Goal: Task Accomplishment & Management: Complete application form

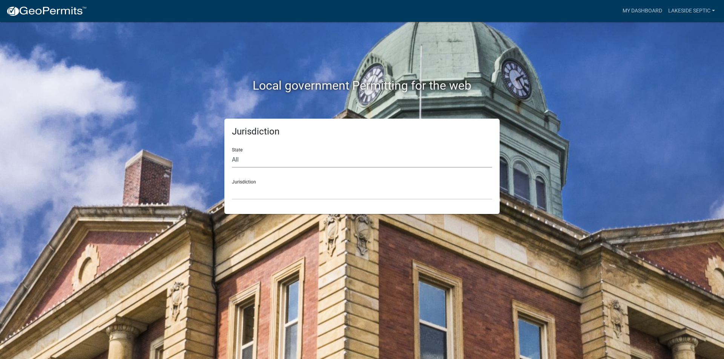
click at [254, 163] on select "All [US_STATE] [US_STATE] [US_STATE] [US_STATE] [US_STATE] [US_STATE] [US_STATE…" at bounding box center [362, 159] width 260 height 15
select select "[US_STATE]"
click at [232, 152] on select "All [US_STATE] [US_STATE] [US_STATE] [US_STATE] [US_STATE] [US_STATE] [US_STATE…" at bounding box center [362, 159] width 260 height 15
drag, startPoint x: 246, startPoint y: 194, endPoint x: 247, endPoint y: 218, distance: 23.8
click at [246, 194] on select "[GEOGRAPHIC_DATA], [US_STATE] [GEOGRAPHIC_DATA], [US_STATE] [GEOGRAPHIC_DATA], …" at bounding box center [362, 191] width 260 height 15
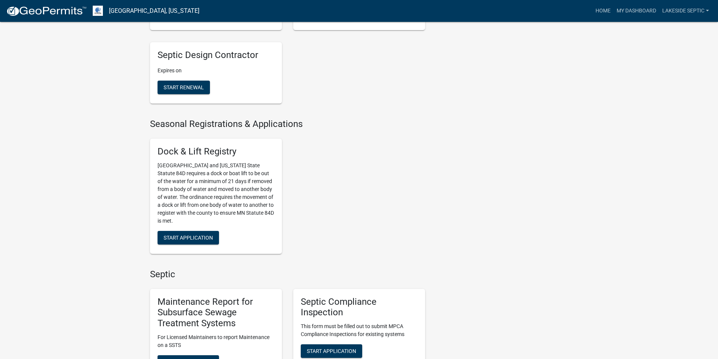
scroll to position [377, 0]
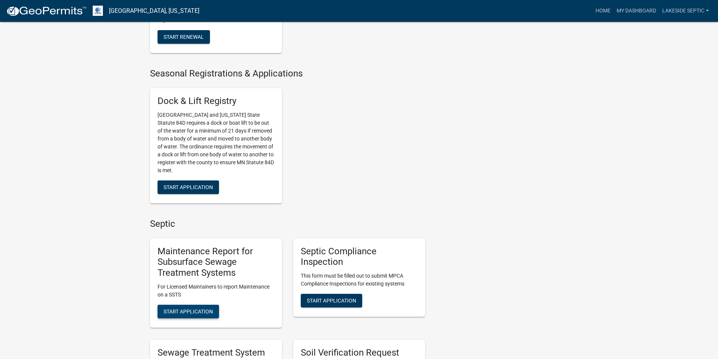
click at [195, 313] on span "Start Application" at bounding box center [188, 312] width 49 height 6
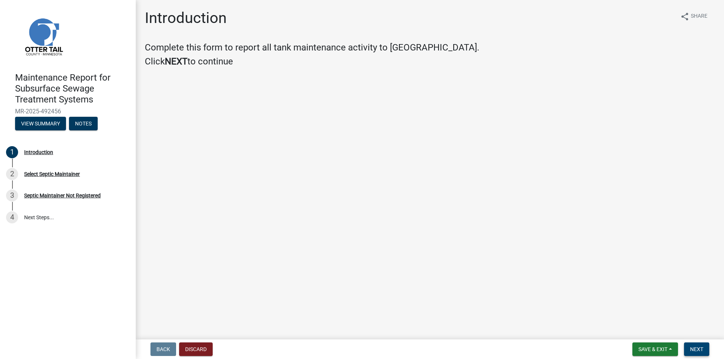
click at [688, 349] on button "Next" at bounding box center [696, 350] width 25 height 14
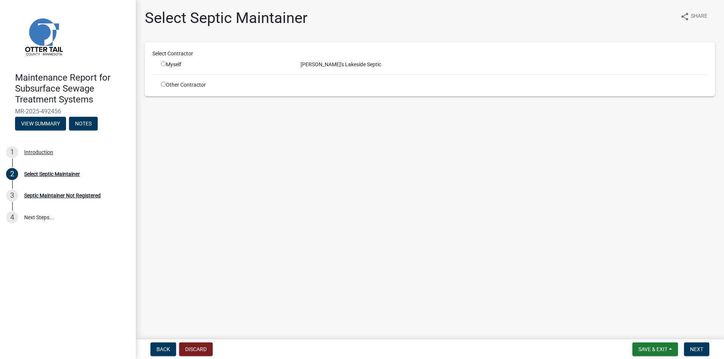
click at [177, 67] on div "Myself" at bounding box center [225, 65] width 128 height 8
click at [164, 62] on input "radio" at bounding box center [163, 63] width 5 height 5
radio input "true"
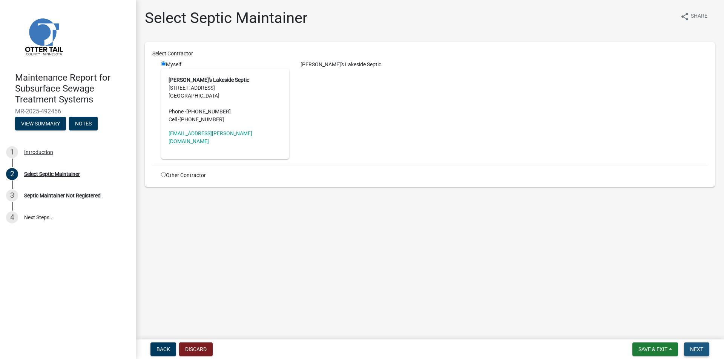
drag, startPoint x: 699, startPoint y: 351, endPoint x: 701, endPoint y: 357, distance: 6.0
click at [700, 352] on span "Next" at bounding box center [696, 350] width 13 height 6
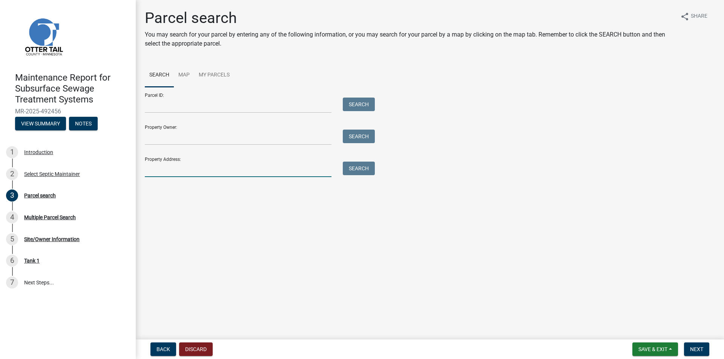
click at [179, 172] on input "Property Address:" at bounding box center [238, 169] width 187 height 15
type input "[STREET_ADDRESS]"
click at [353, 172] on button "Search" at bounding box center [359, 169] width 32 height 14
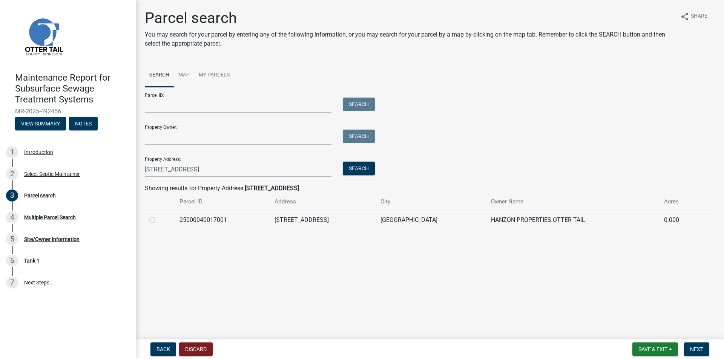
click at [149, 220] on td at bounding box center [160, 220] width 30 height 18
click at [158, 216] on label at bounding box center [158, 216] width 0 height 0
click at [158, 221] on input "radio" at bounding box center [160, 218] width 5 height 5
radio input "true"
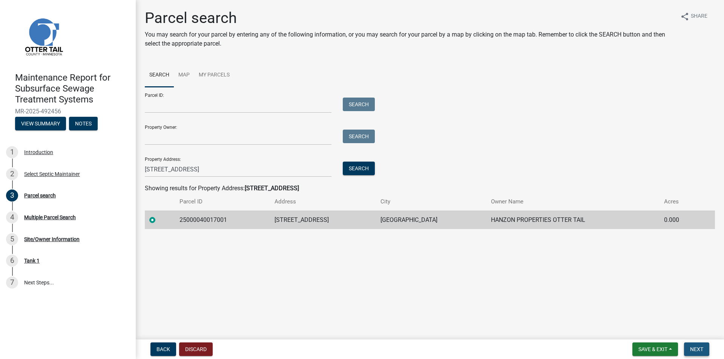
click at [695, 350] on span "Next" at bounding box center [696, 350] width 13 height 6
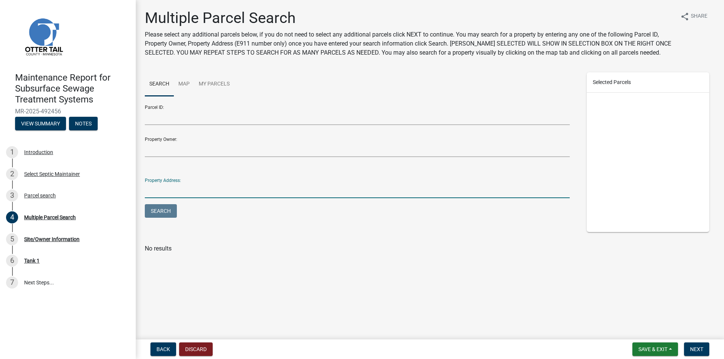
click at [169, 196] on input "Property Address:" at bounding box center [357, 190] width 425 height 15
type input "[STREET_ADDRESS]"
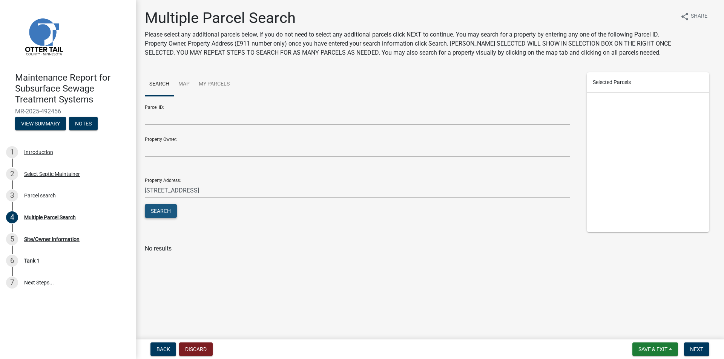
drag, startPoint x: 168, startPoint y: 210, endPoint x: 178, endPoint y: 206, distance: 11.3
click at [168, 211] on button "Search" at bounding box center [161, 211] width 32 height 14
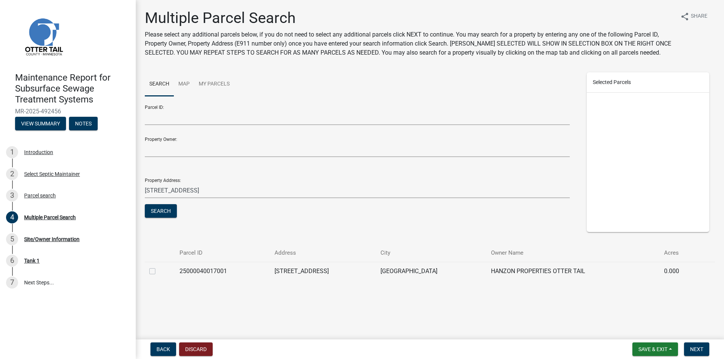
click at [158, 267] on label at bounding box center [158, 267] width 0 height 0
click at [158, 272] on input "checkbox" at bounding box center [160, 269] width 5 height 5
checkbox input "true"
click at [703, 352] on span "Next" at bounding box center [696, 350] width 13 height 6
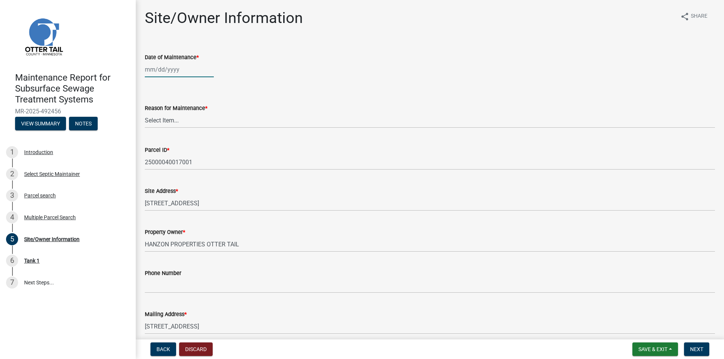
click at [166, 73] on div at bounding box center [179, 69] width 69 height 15
select select "10"
select select "2025"
click at [150, 84] on button "Previous month" at bounding box center [152, 86] width 9 height 12
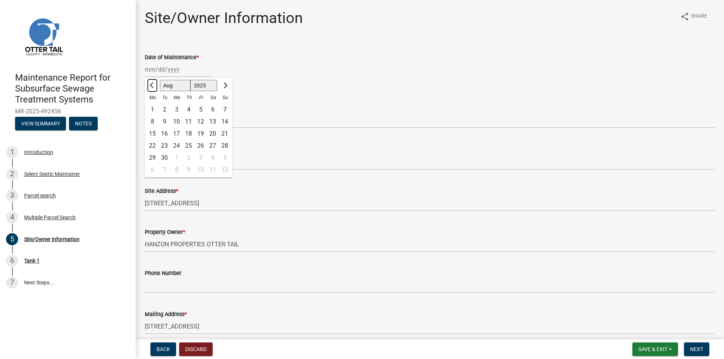
click at [150, 84] on button "Previous month" at bounding box center [152, 86] width 9 height 12
select select "6"
click at [167, 157] on div "24" at bounding box center [164, 158] width 12 height 12
type input "[DATE]"
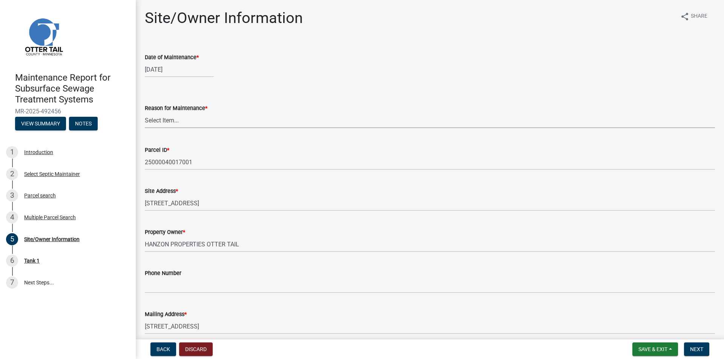
click at [168, 120] on select "Select Item... Called Routine Other" at bounding box center [430, 120] width 570 height 15
click at [145, 113] on select "Select Item... Called Routine Other" at bounding box center [430, 120] width 570 height 15
select select "3ac72b63-7b21-42e4-8192-806faae7a4f1"
click at [696, 347] on span "Next" at bounding box center [696, 350] width 13 height 6
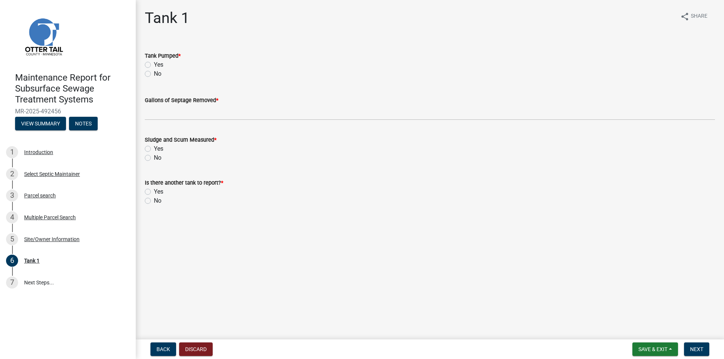
click at [151, 64] on div "Yes" at bounding box center [430, 64] width 570 height 9
click at [154, 64] on label "Yes" at bounding box center [158, 64] width 9 height 9
click at [154, 64] on input "Yes" at bounding box center [156, 62] width 5 height 5
radio input "true"
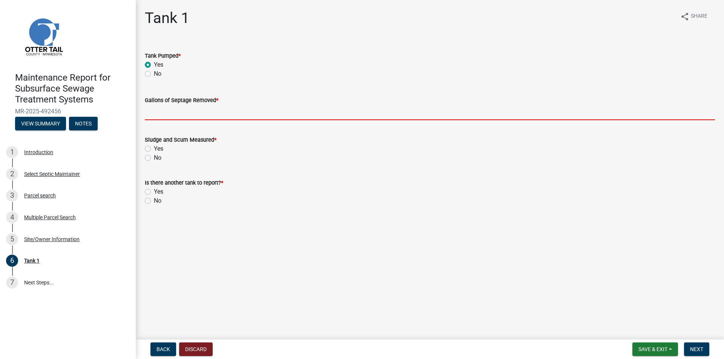
click at [145, 115] on input "Gallons of Septage Removed *" at bounding box center [430, 112] width 570 height 15
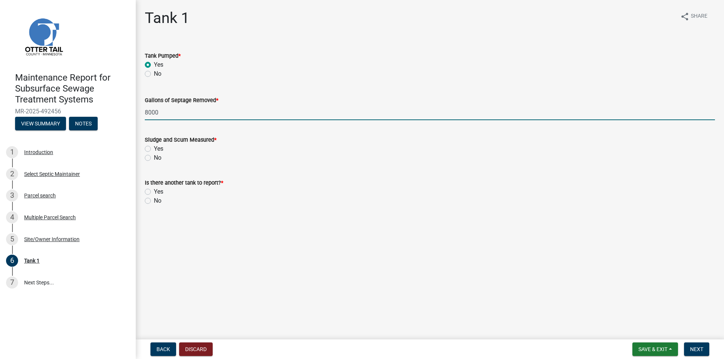
type input "8000"
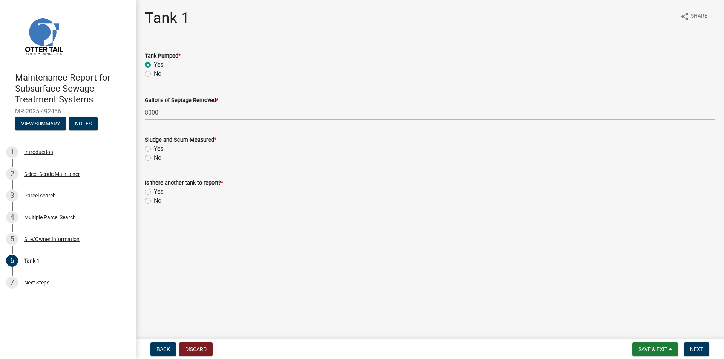
click at [148, 153] on div "Yes" at bounding box center [430, 148] width 570 height 9
click at [154, 159] on label "No" at bounding box center [158, 158] width 8 height 9
click at [154, 158] on input "No" at bounding box center [156, 156] width 5 height 5
radio input "true"
click at [154, 203] on label "No" at bounding box center [158, 200] width 8 height 9
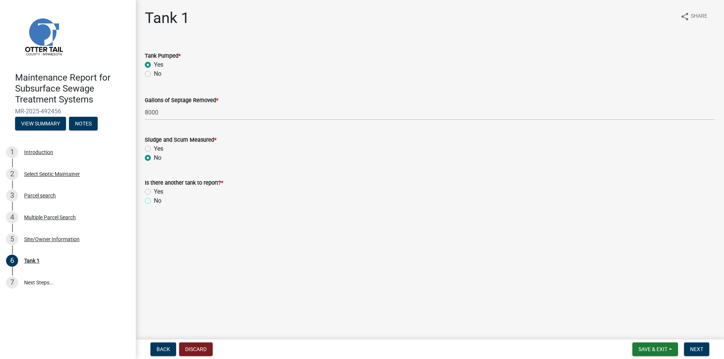
click at [154, 201] on input "No" at bounding box center [156, 198] width 5 height 5
radio input "true"
click at [705, 347] on button "Next" at bounding box center [696, 350] width 25 height 14
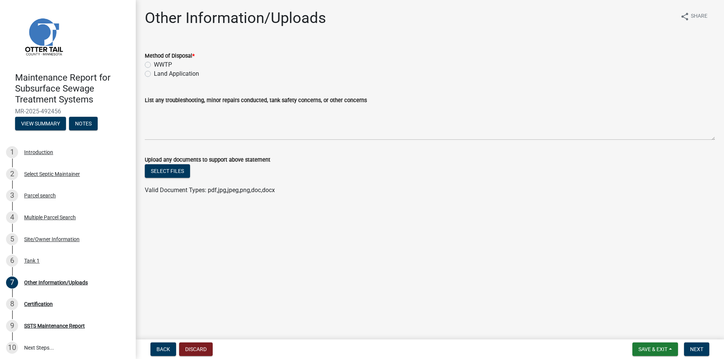
click at [169, 74] on label "Land Application" at bounding box center [176, 73] width 45 height 9
click at [159, 74] on input "Land Application" at bounding box center [156, 71] width 5 height 5
radio input "true"
click at [694, 345] on button "Next" at bounding box center [696, 350] width 25 height 14
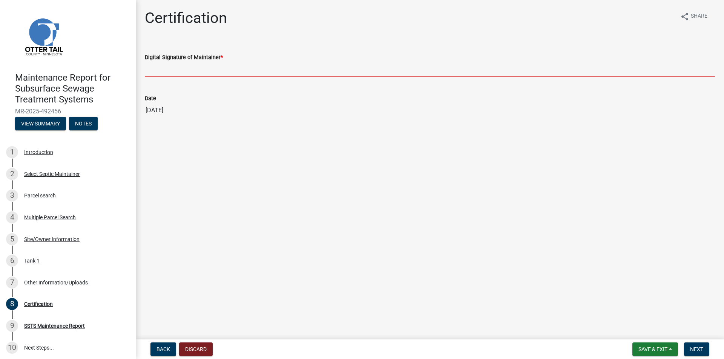
click at [172, 71] on input "Digital Signature of Maintainer *" at bounding box center [430, 69] width 570 height 15
type input "[PERSON_NAME]"
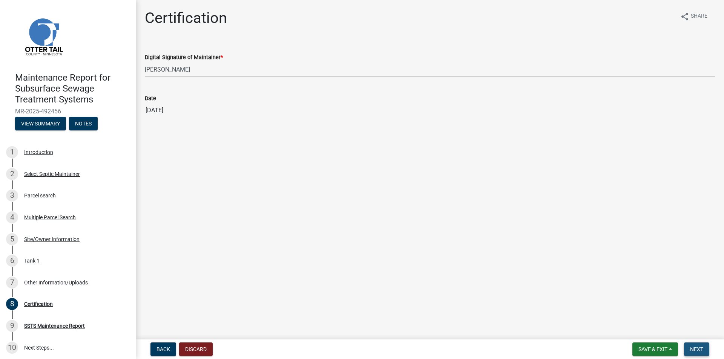
click at [701, 350] on span "Next" at bounding box center [696, 350] width 13 height 6
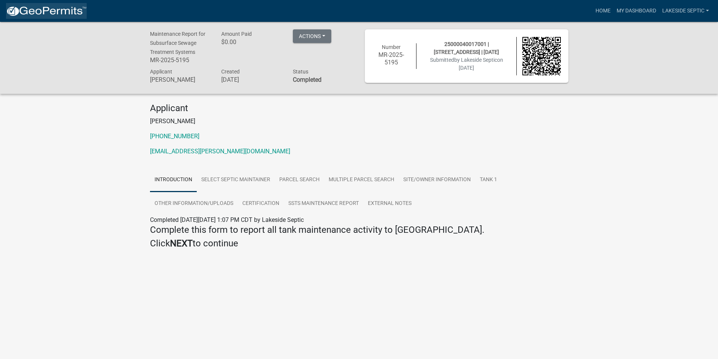
click at [71, 8] on img at bounding box center [46, 11] width 81 height 11
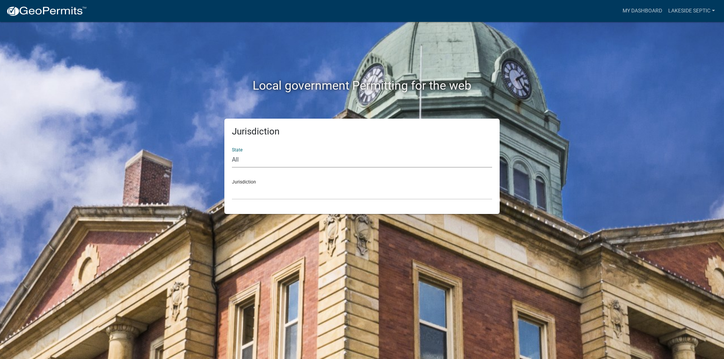
click at [275, 157] on select "All [US_STATE] [US_STATE] [US_STATE] [US_STATE] [US_STATE] [US_STATE] [US_STATE…" at bounding box center [362, 159] width 260 height 15
select select "[US_STATE]"
click at [232, 152] on select "All [US_STATE] [US_STATE] [US_STATE] [US_STATE] [US_STATE] [US_STATE] [US_STATE…" at bounding box center [362, 159] width 260 height 15
click at [243, 192] on select "[GEOGRAPHIC_DATA], [US_STATE] [GEOGRAPHIC_DATA], [US_STATE] [GEOGRAPHIC_DATA], …" at bounding box center [362, 191] width 260 height 15
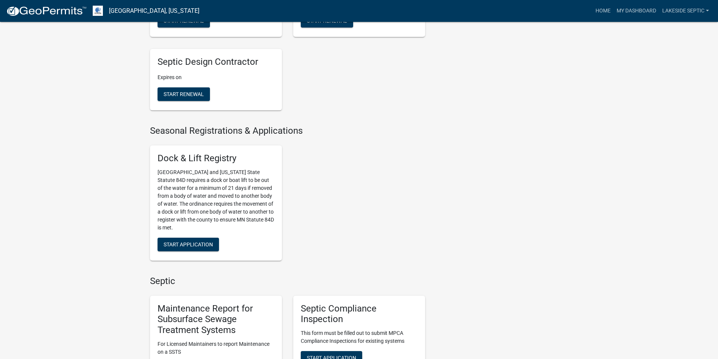
scroll to position [377, 0]
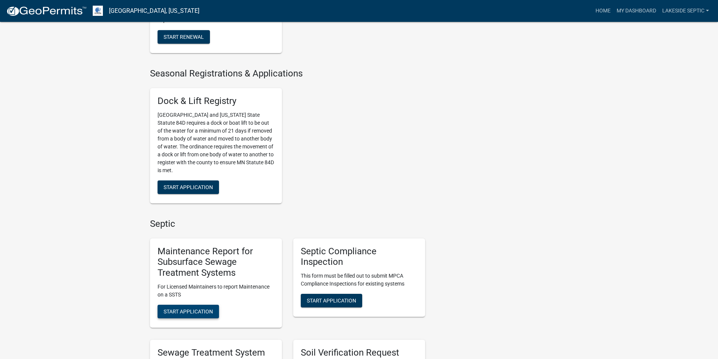
click at [207, 311] on span "Start Application" at bounding box center [188, 312] width 49 height 6
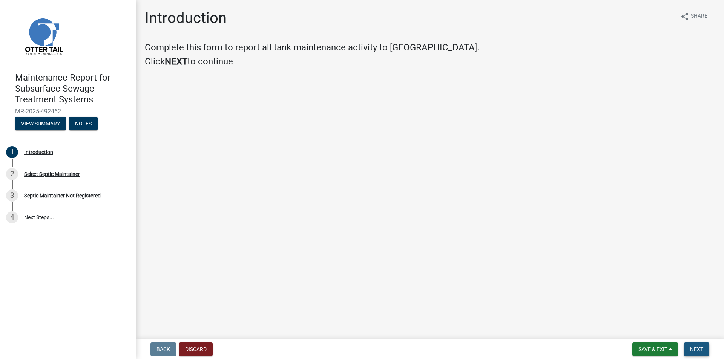
click at [691, 350] on span "Next" at bounding box center [696, 350] width 13 height 6
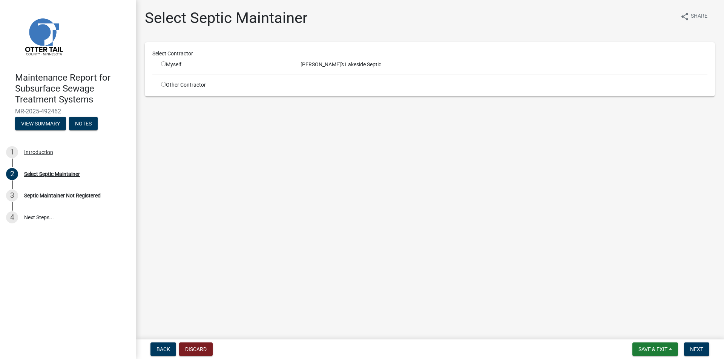
click at [164, 62] on input "radio" at bounding box center [163, 63] width 5 height 5
radio input "true"
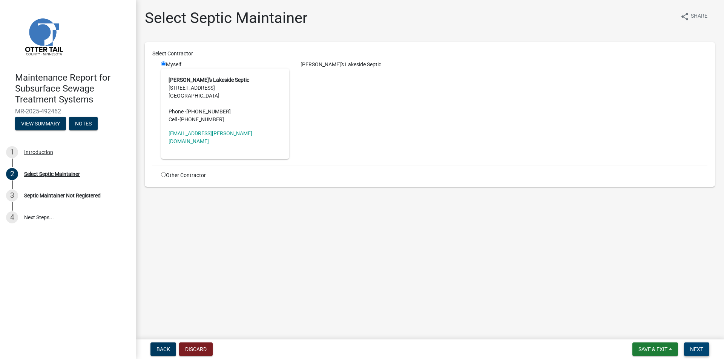
click at [696, 344] on button "Next" at bounding box center [696, 350] width 25 height 14
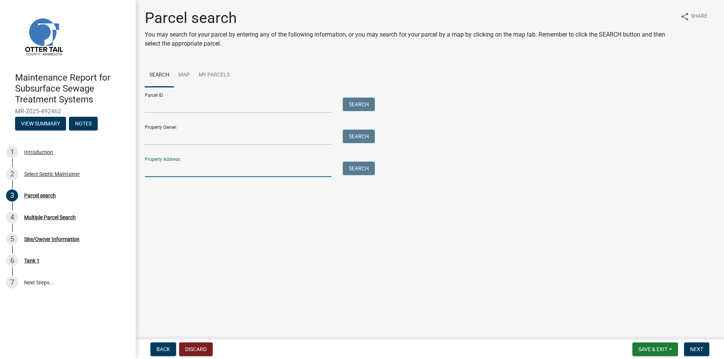
click at [151, 169] on input "Property Address:" at bounding box center [238, 169] width 187 height 15
type input "31329"
click at [349, 169] on button "Search" at bounding box center [359, 169] width 32 height 14
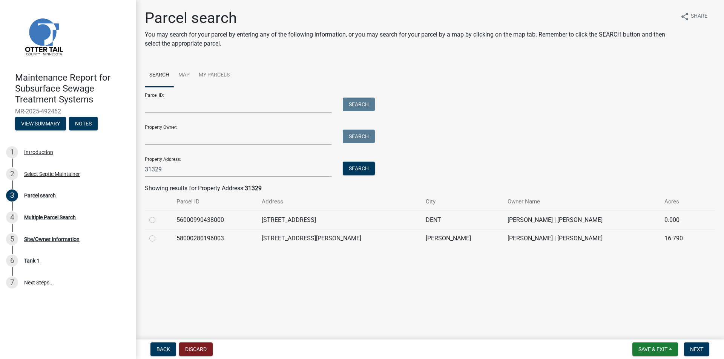
click at [158, 216] on label at bounding box center [158, 216] width 0 height 0
click at [158, 220] on input "radio" at bounding box center [160, 218] width 5 height 5
radio input "true"
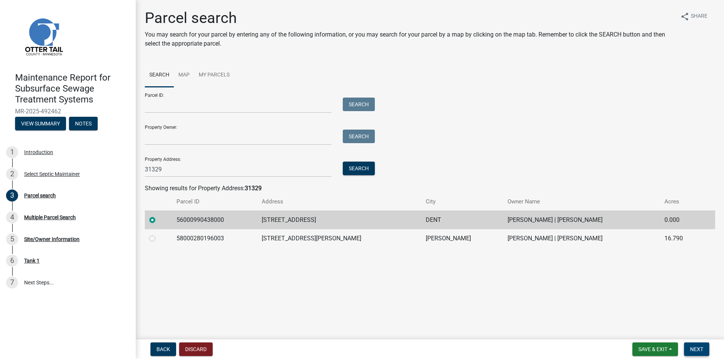
click at [696, 347] on span "Next" at bounding box center [696, 350] width 13 height 6
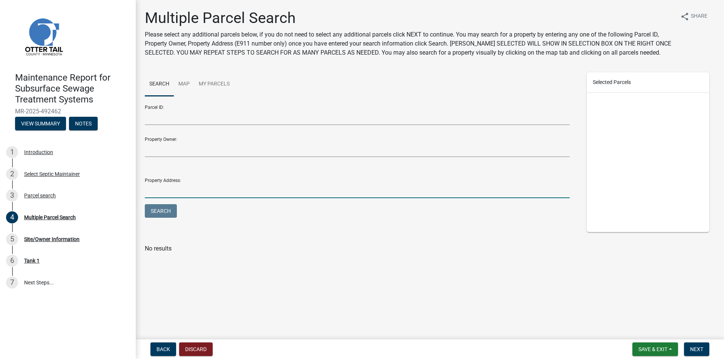
click at [189, 189] on input "Property Address:" at bounding box center [357, 190] width 425 height 15
type input "31329"
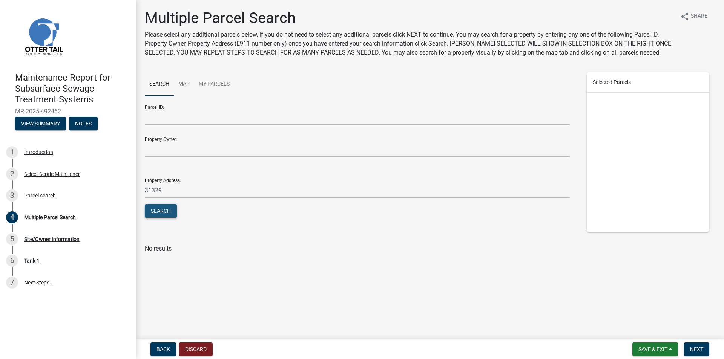
click at [169, 211] on button "Search" at bounding box center [161, 211] width 32 height 14
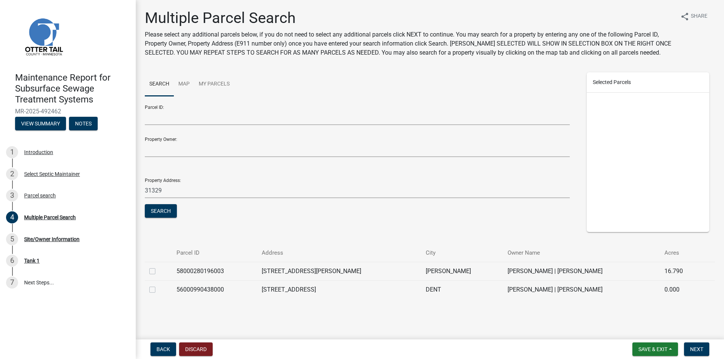
click at [158, 267] on label at bounding box center [158, 267] width 0 height 0
click at [158, 270] on input "checkbox" at bounding box center [160, 269] width 5 height 5
checkbox input "true"
drag, startPoint x: 149, startPoint y: 287, endPoint x: 152, endPoint y: 290, distance: 4.5
click at [150, 288] on td at bounding box center [158, 290] width 27 height 18
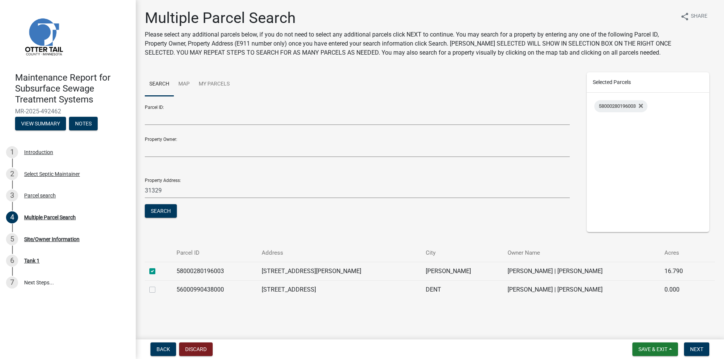
click at [158, 286] on label at bounding box center [158, 286] width 0 height 0
click at [158, 290] on input "checkbox" at bounding box center [160, 288] width 5 height 5
checkbox input "true"
click at [158, 267] on label at bounding box center [158, 267] width 0 height 0
click at [158, 272] on input "checkbox" at bounding box center [160, 269] width 5 height 5
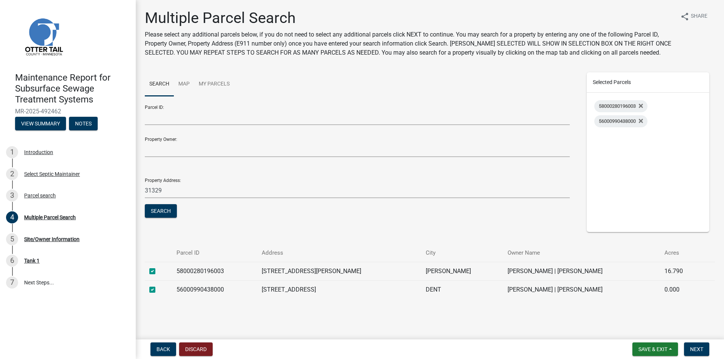
checkbox input "false"
click at [694, 351] on span "Next" at bounding box center [696, 350] width 13 height 6
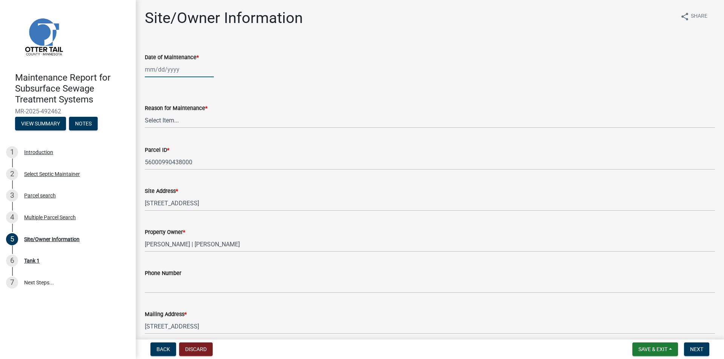
click at [146, 69] on div at bounding box center [179, 69] width 69 height 15
select select "10"
select select "2025"
click at [150, 83] on button "Previous month" at bounding box center [152, 86] width 9 height 12
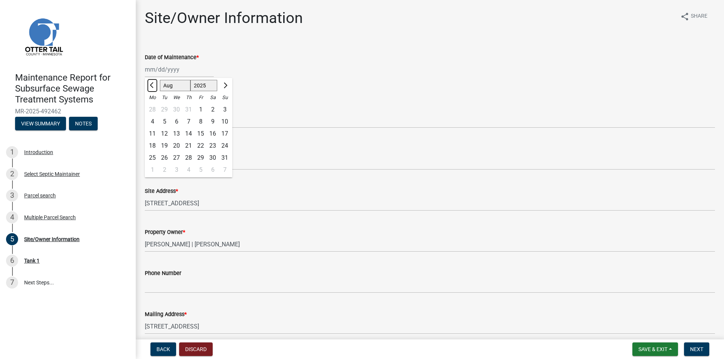
click at [150, 83] on button "Previous month" at bounding box center [152, 86] width 9 height 12
select select "6"
click at [163, 159] on div "24" at bounding box center [164, 158] width 12 height 12
type input "[DATE]"
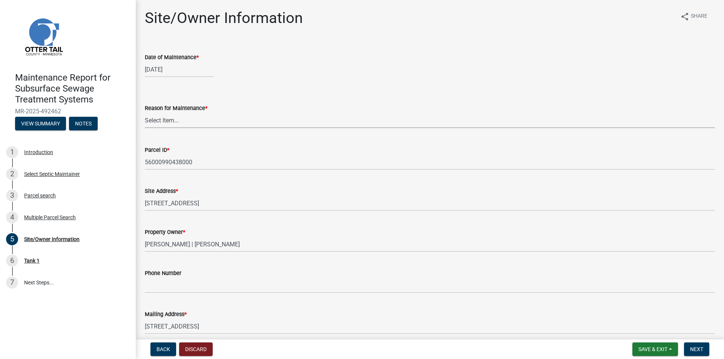
click at [158, 117] on select "Select Item... Called Routine Other" at bounding box center [430, 120] width 570 height 15
click at [145, 113] on select "Select Item... Called Routine Other" at bounding box center [430, 120] width 570 height 15
select select "3ac72b63-7b21-42e4-8192-806faae7a4f1"
click at [700, 350] on span "Next" at bounding box center [696, 350] width 13 height 6
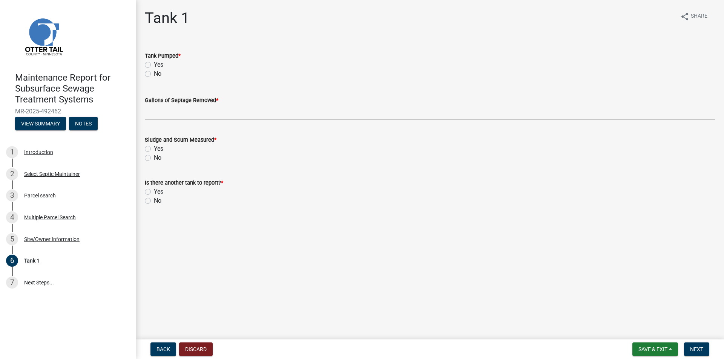
click at [154, 63] on label "Yes" at bounding box center [158, 64] width 9 height 9
click at [154, 63] on input "Yes" at bounding box center [156, 62] width 5 height 5
radio input "true"
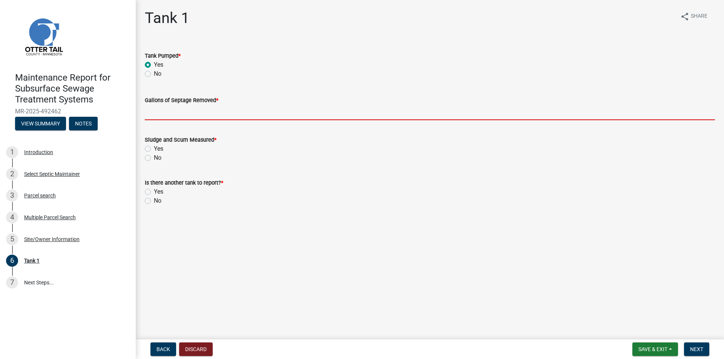
click at [153, 115] on input "Gallons of Septage Removed *" at bounding box center [430, 112] width 570 height 15
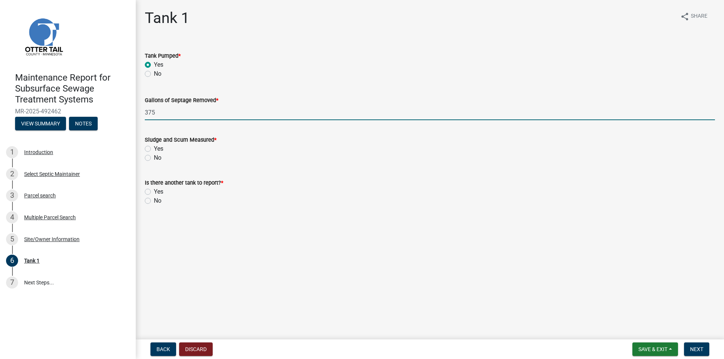
type input "375"
drag, startPoint x: 149, startPoint y: 158, endPoint x: 150, endPoint y: 200, distance: 41.5
click at [154, 158] on label "No" at bounding box center [158, 158] width 8 height 9
click at [154, 158] on input "No" at bounding box center [156, 156] width 5 height 5
radio input "true"
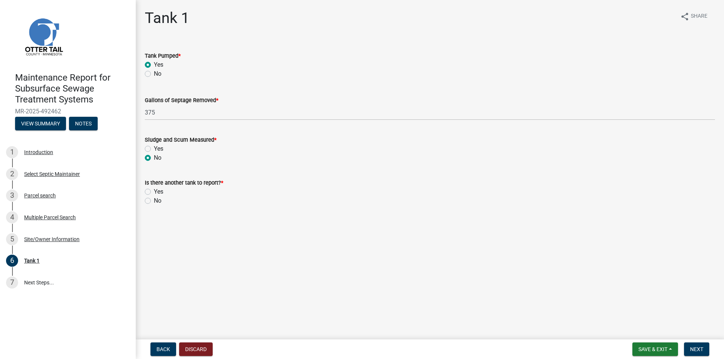
drag, startPoint x: 149, startPoint y: 200, endPoint x: 155, endPoint y: 202, distance: 5.5
click at [154, 201] on label "No" at bounding box center [158, 200] width 8 height 9
click at [154, 201] on input "No" at bounding box center [156, 198] width 5 height 5
radio input "true"
click at [699, 354] on button "Next" at bounding box center [696, 350] width 25 height 14
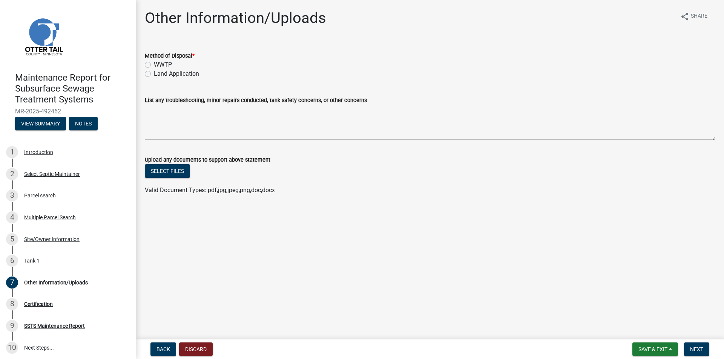
click at [170, 74] on label "Land Application" at bounding box center [176, 73] width 45 height 9
click at [159, 74] on input "Land Application" at bounding box center [156, 71] width 5 height 5
radio input "true"
drag, startPoint x: 700, startPoint y: 348, endPoint x: 700, endPoint y: 353, distance: 4.9
click at [700, 350] on span "Next" at bounding box center [696, 350] width 13 height 6
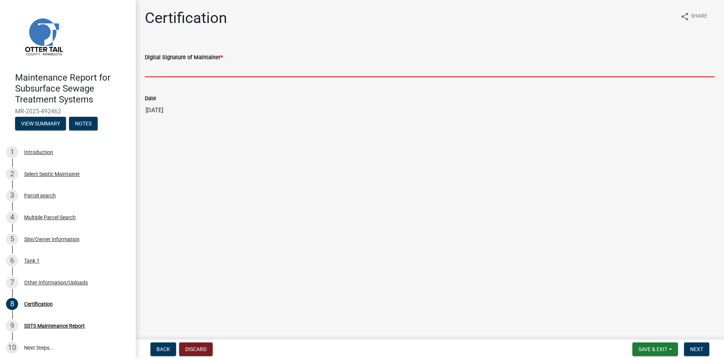
drag, startPoint x: 185, startPoint y: 71, endPoint x: 184, endPoint y: 76, distance: 5.0
click at [185, 71] on input "Digital Signature of Maintainer *" at bounding box center [430, 69] width 570 height 15
type input "[PERSON_NAME]"
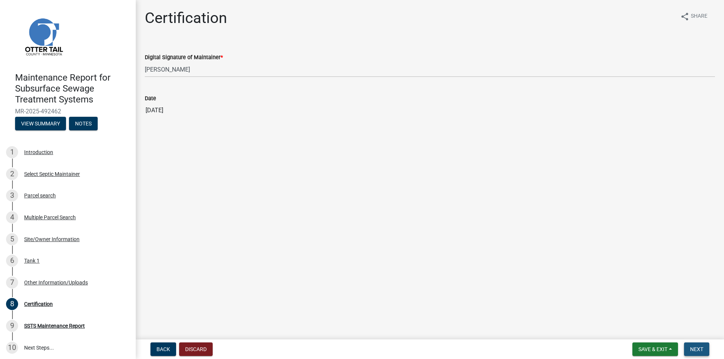
click at [691, 349] on span "Next" at bounding box center [696, 350] width 13 height 6
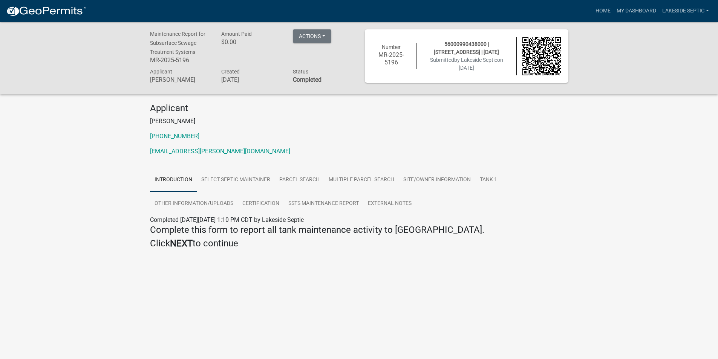
click at [75, 12] on img at bounding box center [46, 11] width 81 height 11
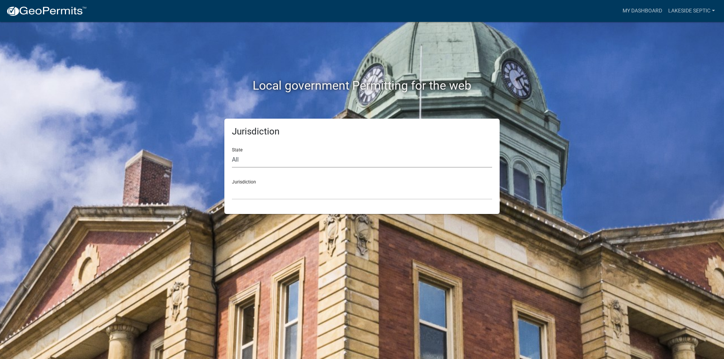
click at [255, 162] on select "All [US_STATE] [US_STATE] [US_STATE] [US_STATE] [US_STATE] [US_STATE] [US_STATE…" at bounding box center [362, 159] width 260 height 15
select select "[US_STATE]"
click at [232, 152] on select "All [US_STATE] [US_STATE] [US_STATE] [US_STATE] [US_STATE] [US_STATE] [US_STATE…" at bounding box center [362, 159] width 260 height 15
drag, startPoint x: 253, startPoint y: 185, endPoint x: 253, endPoint y: 200, distance: 15.1
click at [253, 185] on select "[GEOGRAPHIC_DATA], [US_STATE] [GEOGRAPHIC_DATA], [US_STATE] [GEOGRAPHIC_DATA], …" at bounding box center [362, 191] width 260 height 15
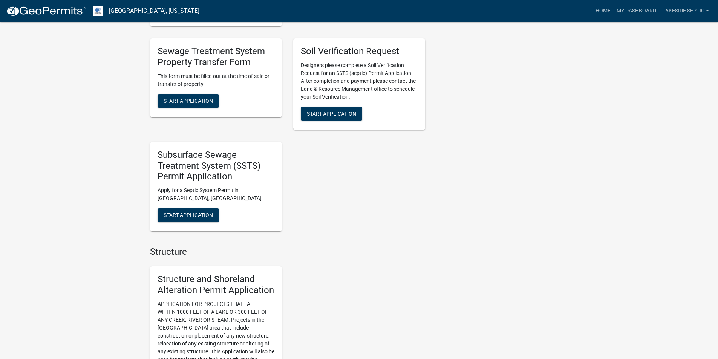
scroll to position [528, 0]
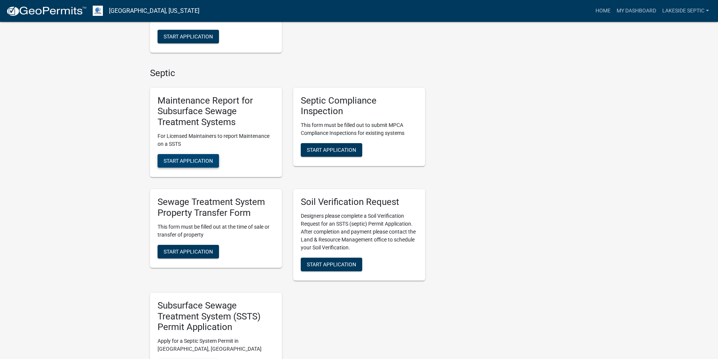
click at [186, 161] on span "Start Application" at bounding box center [188, 161] width 49 height 6
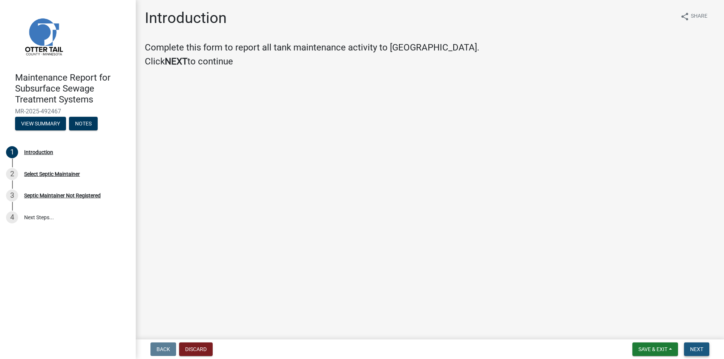
click at [704, 350] on button "Next" at bounding box center [696, 350] width 25 height 14
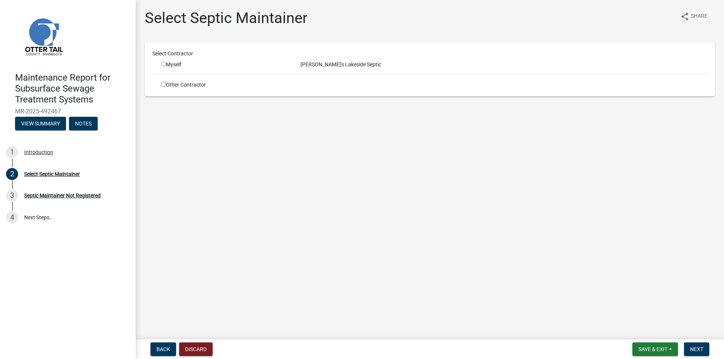
click at [164, 62] on input "radio" at bounding box center [163, 63] width 5 height 5
radio input "true"
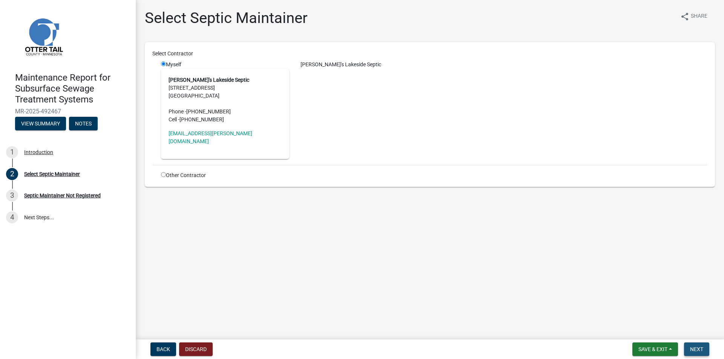
click at [701, 352] on span "Next" at bounding box center [696, 350] width 13 height 6
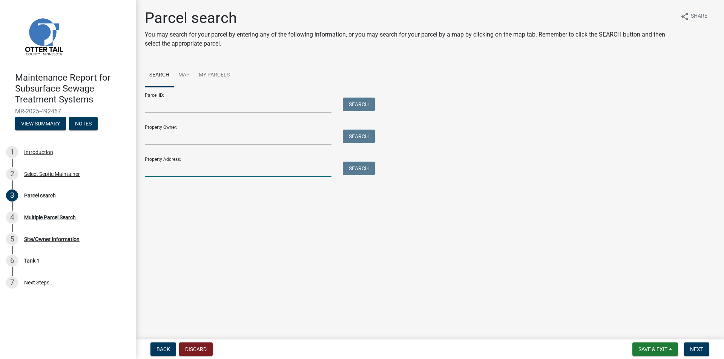
click at [173, 169] on input "Property Address:" at bounding box center [238, 169] width 187 height 15
type input "38022"
click at [367, 170] on button "Search" at bounding box center [359, 169] width 32 height 14
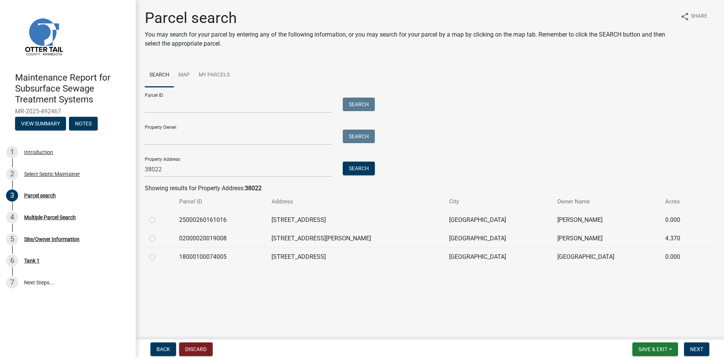
click at [158, 253] on label at bounding box center [158, 253] width 0 height 0
click at [158, 258] on input "radio" at bounding box center [160, 255] width 5 height 5
radio input "true"
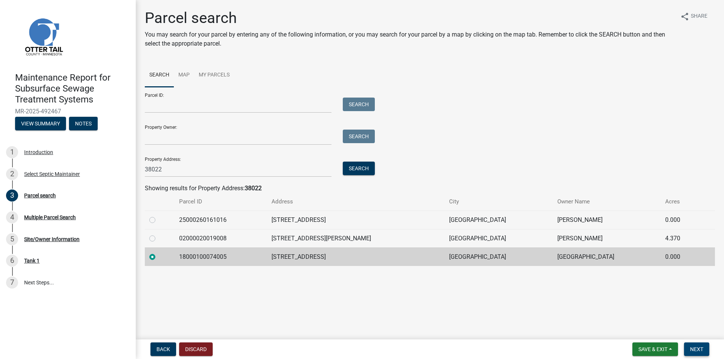
click at [700, 347] on span "Next" at bounding box center [696, 350] width 13 height 6
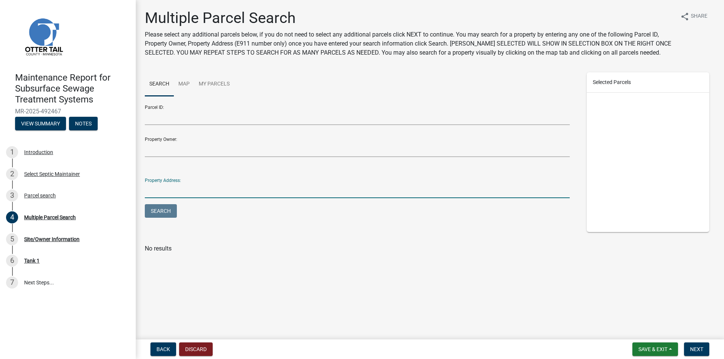
click at [179, 191] on input "Property Address:" at bounding box center [357, 190] width 425 height 15
type input "38022"
click at [164, 210] on button "Search" at bounding box center [161, 211] width 32 height 14
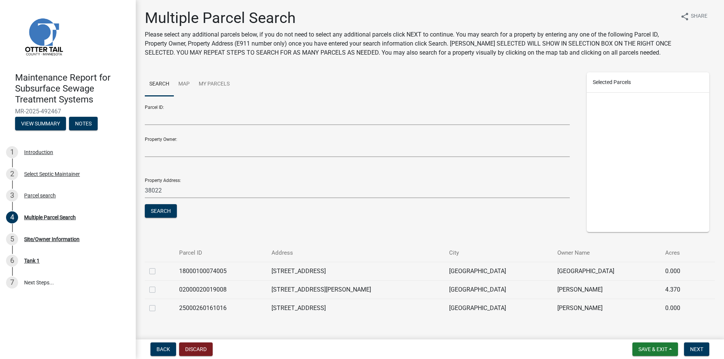
click at [158, 267] on label at bounding box center [158, 267] width 0 height 0
click at [158, 270] on input "checkbox" at bounding box center [160, 269] width 5 height 5
checkbox input "true"
click at [700, 350] on span "Next" at bounding box center [696, 350] width 13 height 6
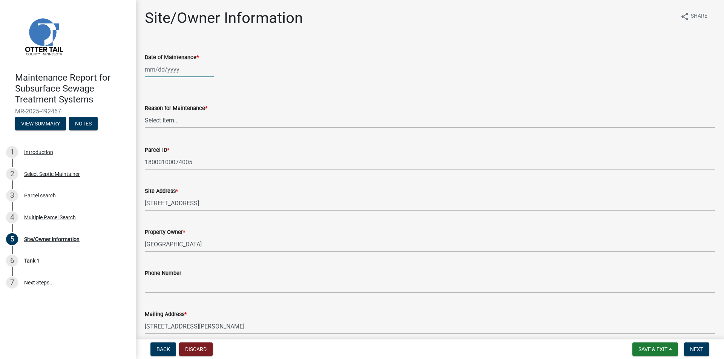
click at [167, 74] on div at bounding box center [179, 69] width 69 height 15
select select "10"
select select "2025"
type input "[DATE]"
click at [261, 87] on div "Reason for Maintenance * Select Item... Called Routine Other" at bounding box center [430, 106] width 570 height 44
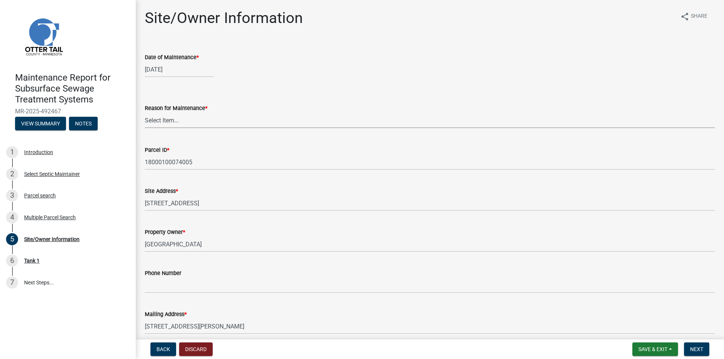
click at [178, 118] on select "Select Item... Called Routine Other" at bounding box center [430, 120] width 570 height 15
click at [145, 113] on select "Select Item... Called Routine Other" at bounding box center [430, 120] width 570 height 15
select select "3ac72b63-7b21-42e4-8192-806faae7a4f1"
click at [701, 352] on span "Next" at bounding box center [696, 350] width 13 height 6
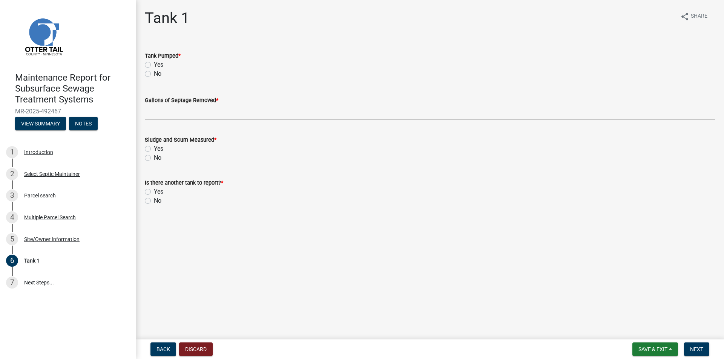
click at [154, 64] on label "Yes" at bounding box center [158, 64] width 9 height 9
click at [154, 64] on input "Yes" at bounding box center [156, 62] width 5 height 5
radio input "true"
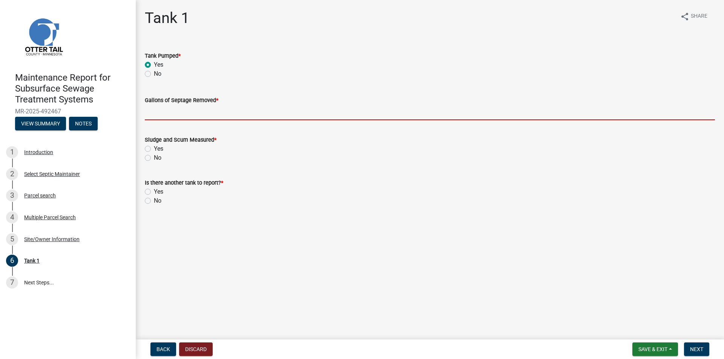
drag, startPoint x: 157, startPoint y: 115, endPoint x: 161, endPoint y: 117, distance: 4.7
click at [157, 115] on input "Gallons of Septage Removed *" at bounding box center [430, 112] width 570 height 15
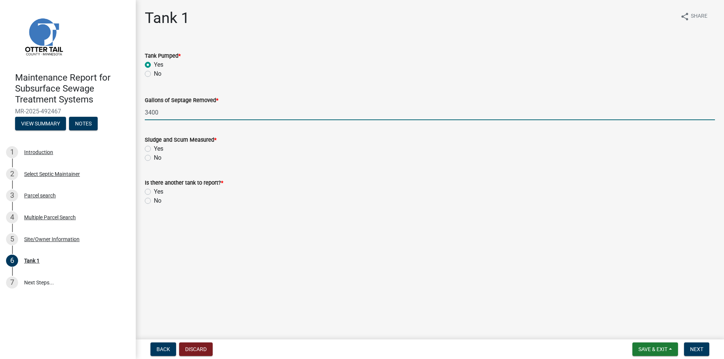
type input "3400"
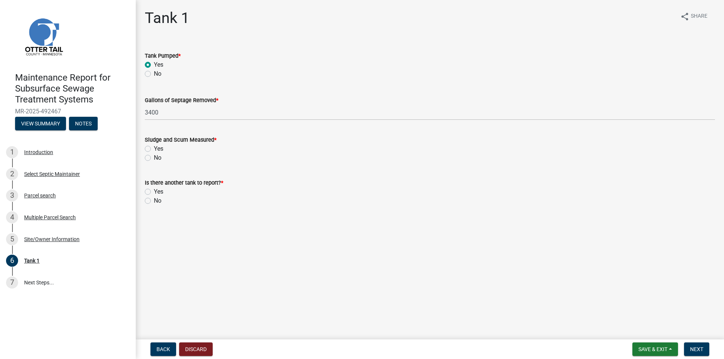
click at [154, 156] on label "No" at bounding box center [158, 158] width 8 height 9
click at [154, 156] on input "No" at bounding box center [156, 156] width 5 height 5
radio input "true"
click at [154, 202] on label "No" at bounding box center [158, 200] width 8 height 9
click at [154, 201] on input "No" at bounding box center [156, 198] width 5 height 5
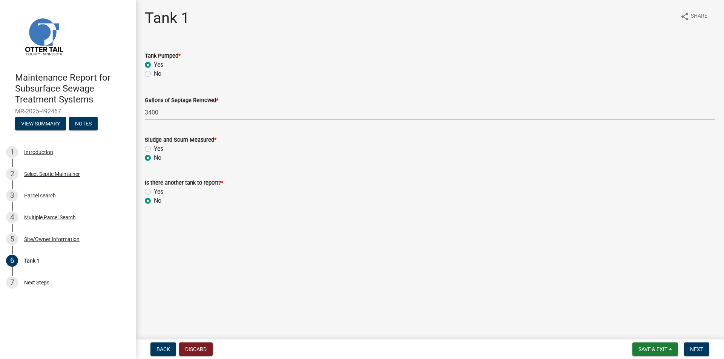
radio input "true"
click at [705, 348] on button "Next" at bounding box center [696, 350] width 25 height 14
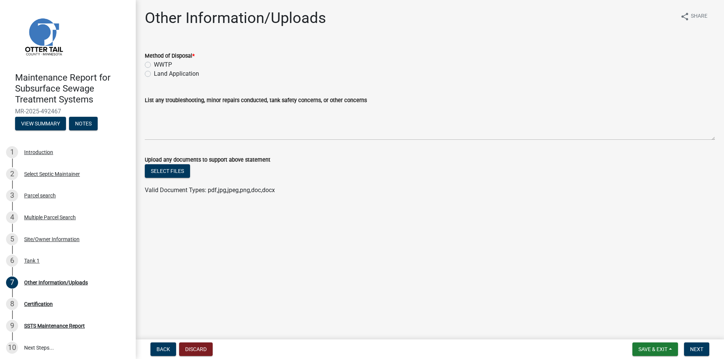
click at [171, 75] on label "Land Application" at bounding box center [176, 73] width 45 height 9
click at [159, 74] on input "Land Application" at bounding box center [156, 71] width 5 height 5
radio input "true"
click at [701, 348] on span "Next" at bounding box center [696, 350] width 13 height 6
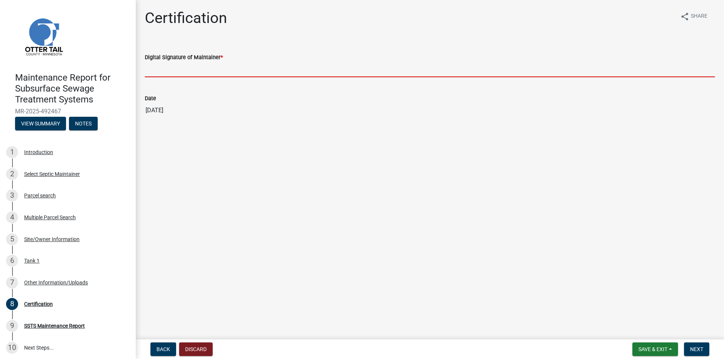
click at [169, 65] on input "Digital Signature of Maintainer *" at bounding box center [430, 69] width 570 height 15
type input "[PERSON_NAME]"
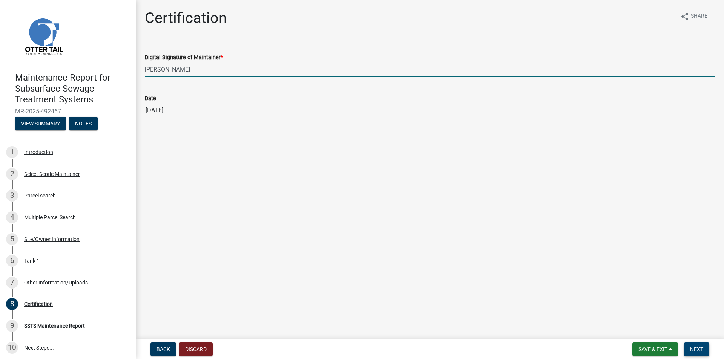
click at [692, 352] on span "Next" at bounding box center [696, 350] width 13 height 6
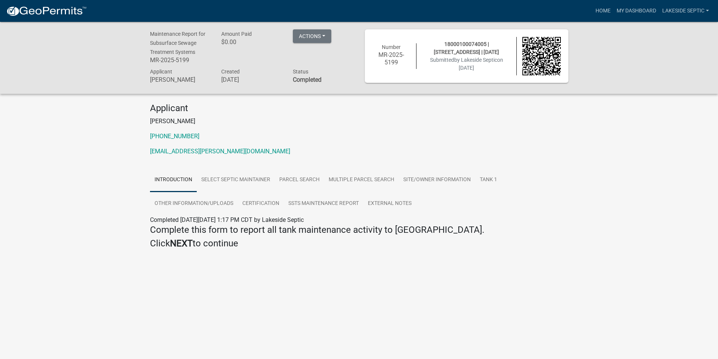
click at [60, 9] on img at bounding box center [46, 11] width 81 height 11
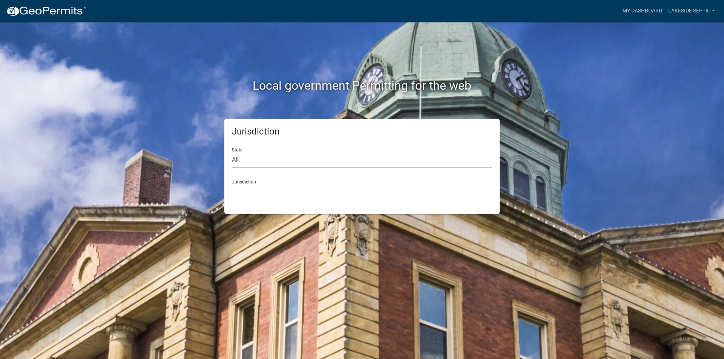
click at [252, 160] on select "All [US_STATE] [US_STATE] [US_STATE] [US_STATE] [US_STATE] [US_STATE] [US_STATE…" at bounding box center [362, 159] width 260 height 15
select select "[US_STATE]"
click at [232, 152] on select "All [US_STATE] [US_STATE] [US_STATE] [US_STATE] [US_STATE] [US_STATE] [US_STATE…" at bounding box center [362, 159] width 260 height 15
click at [244, 195] on select "[GEOGRAPHIC_DATA], [US_STATE] [GEOGRAPHIC_DATA], [US_STATE] [GEOGRAPHIC_DATA], …" at bounding box center [362, 191] width 260 height 15
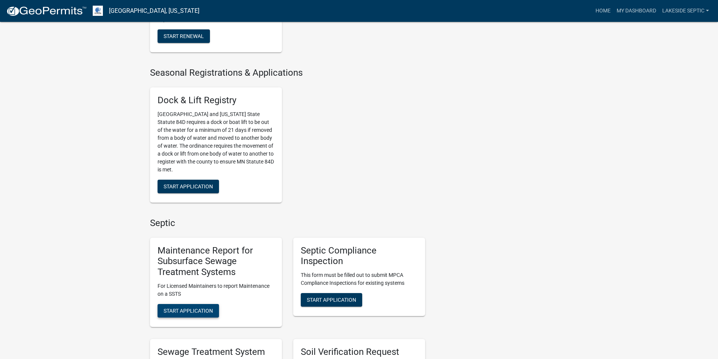
scroll to position [453, 0]
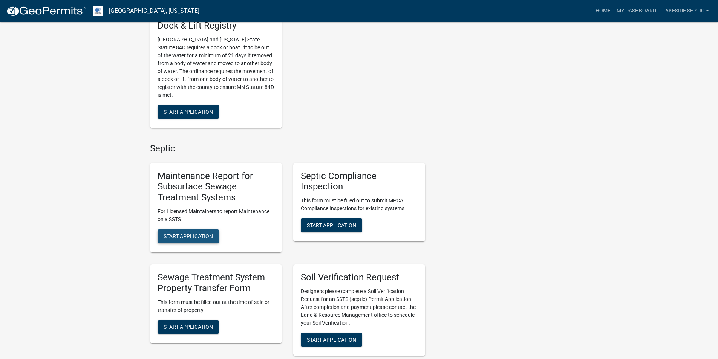
click at [190, 236] on span "Start Application" at bounding box center [188, 236] width 49 height 6
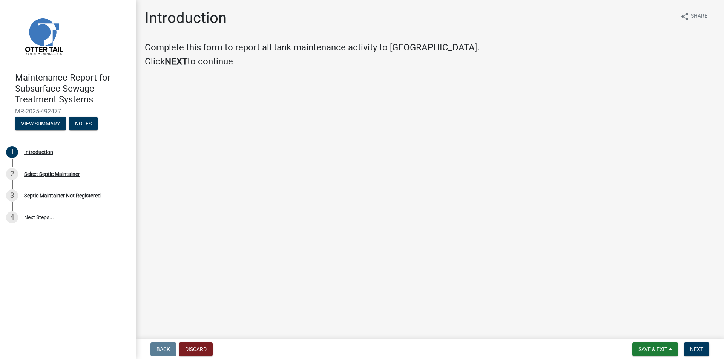
click at [701, 342] on nav "Back Discard Save & Exit Save Save & Exit Next" at bounding box center [430, 350] width 588 height 20
drag, startPoint x: 694, startPoint y: 348, endPoint x: 690, endPoint y: 347, distance: 4.8
click at [695, 348] on span "Next" at bounding box center [696, 350] width 13 height 6
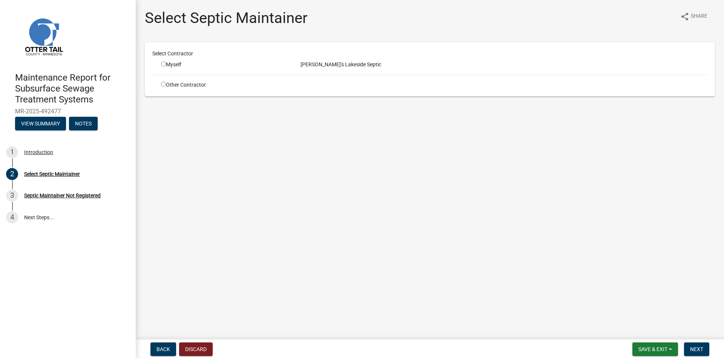
click at [164, 66] on input "radio" at bounding box center [163, 63] width 5 height 5
radio input "true"
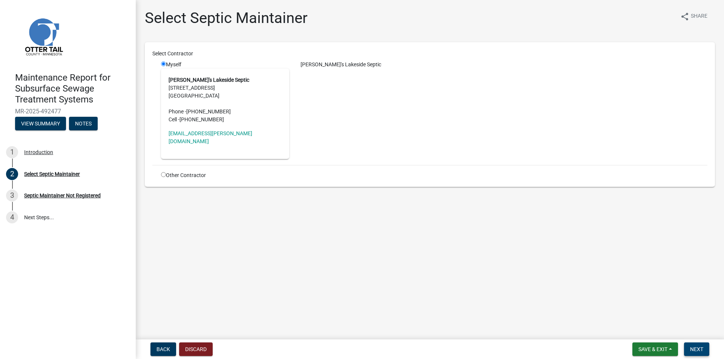
click at [692, 351] on span "Next" at bounding box center [696, 350] width 13 height 6
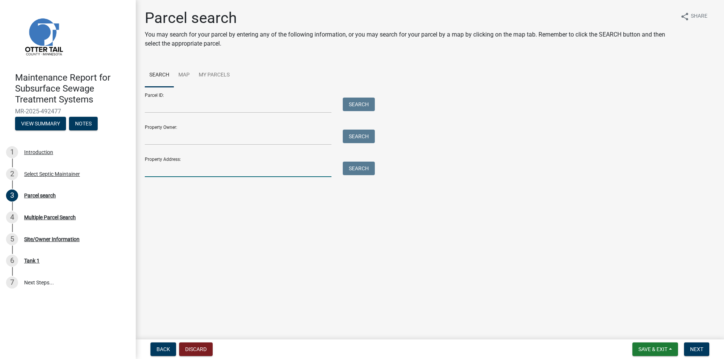
click at [218, 166] on input "Property Address:" at bounding box center [238, 169] width 187 height 15
type input "27896"
click at [346, 170] on button "Search" at bounding box center [359, 169] width 32 height 14
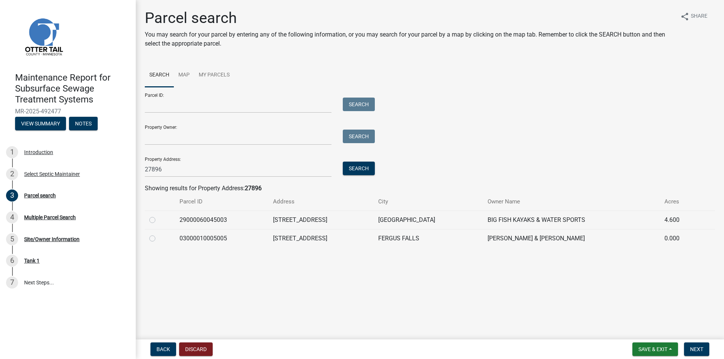
click at [158, 216] on label at bounding box center [158, 216] width 0 height 0
click at [158, 221] on input "radio" at bounding box center [160, 218] width 5 height 5
radio input "true"
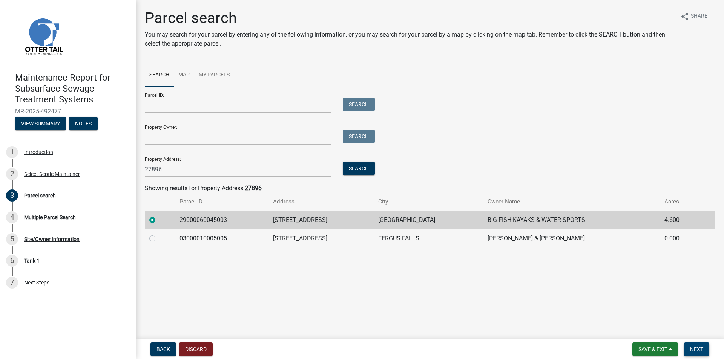
click at [693, 352] on span "Next" at bounding box center [696, 350] width 13 height 6
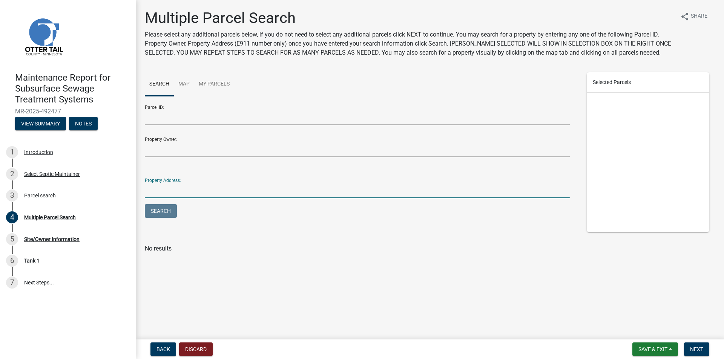
click at [189, 192] on input "Property Address:" at bounding box center [357, 190] width 425 height 15
type input "27896"
click at [160, 206] on button "Search" at bounding box center [161, 211] width 32 height 14
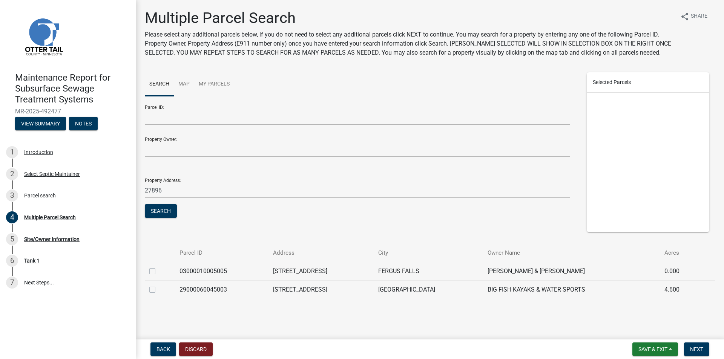
click at [158, 286] on label at bounding box center [158, 286] width 0 height 0
click at [158, 290] on input "checkbox" at bounding box center [160, 288] width 5 height 5
checkbox input "true"
click at [696, 350] on span "Next" at bounding box center [696, 350] width 13 height 6
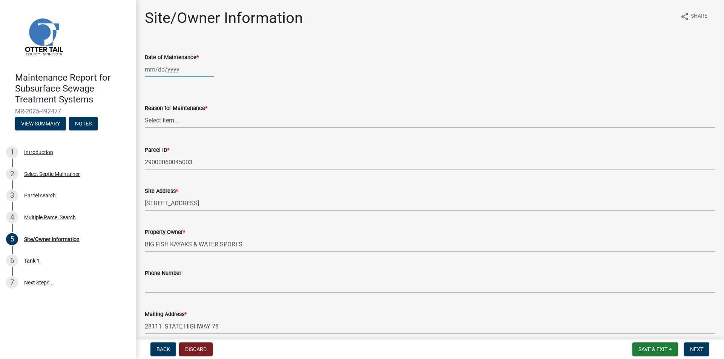
click at [163, 65] on div at bounding box center [179, 69] width 69 height 15
select select "10"
select select "2025"
type input "[DATE]"
click at [266, 75] on div "[DATE] [PERSON_NAME] Apr May Jun [DATE] Aug Sep Oct Nov [DATE] 1526 1527 1528 1…" at bounding box center [430, 69] width 570 height 15
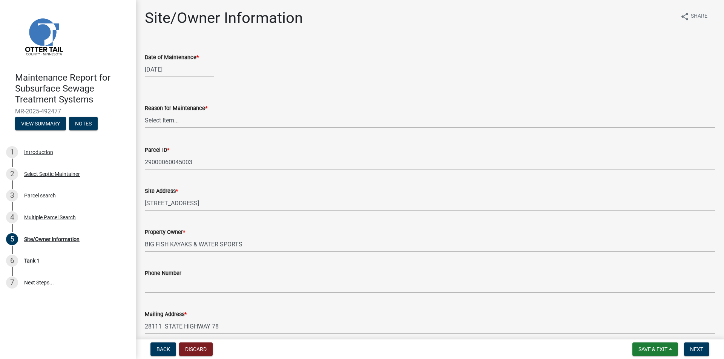
click at [170, 118] on select "Select Item... Called Routine Other" at bounding box center [430, 120] width 570 height 15
click at [145, 113] on select "Select Item... Called Routine Other" at bounding box center [430, 120] width 570 height 15
select select "3ac72b63-7b21-42e4-8192-806faae7a4f1"
click at [695, 348] on span "Next" at bounding box center [696, 350] width 13 height 6
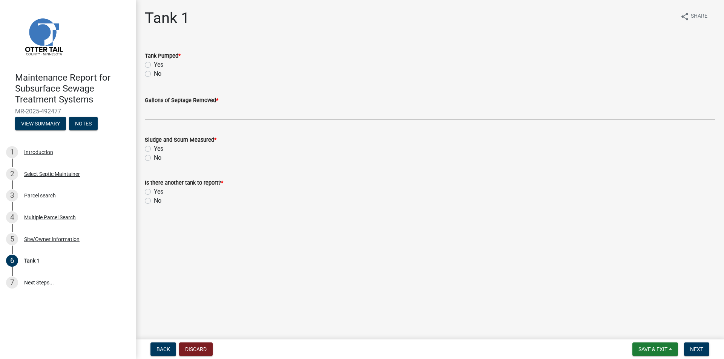
click at [154, 65] on label "Yes" at bounding box center [158, 64] width 9 height 9
click at [154, 65] on input "Yes" at bounding box center [156, 62] width 5 height 5
radio input "true"
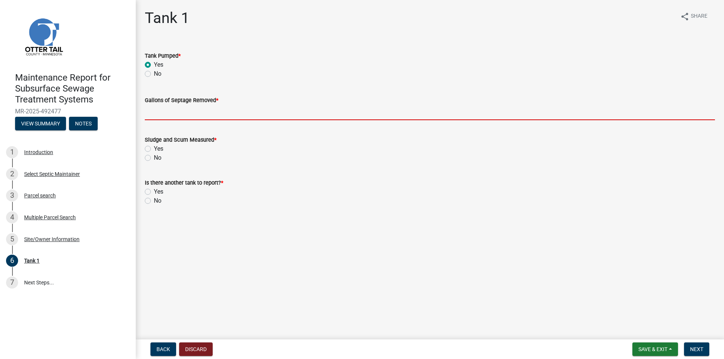
click at [156, 114] on input "Gallons of Septage Removed *" at bounding box center [430, 112] width 570 height 15
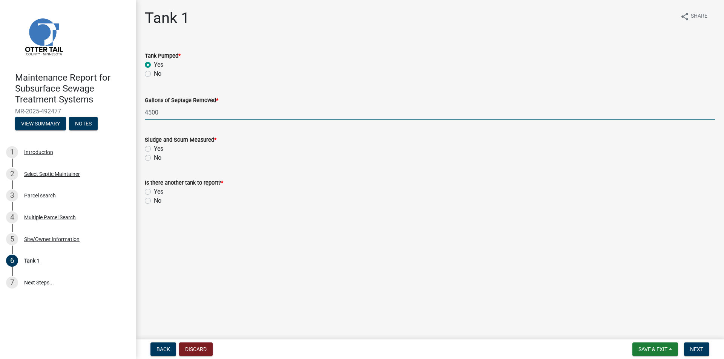
type input "4500"
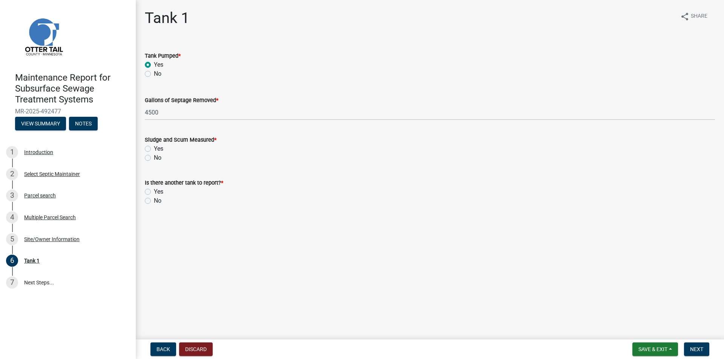
click at [154, 156] on label "No" at bounding box center [158, 158] width 8 height 9
click at [154, 156] on input "No" at bounding box center [156, 156] width 5 height 5
radio input "true"
click at [154, 202] on label "No" at bounding box center [158, 200] width 8 height 9
click at [154, 201] on input "No" at bounding box center [156, 198] width 5 height 5
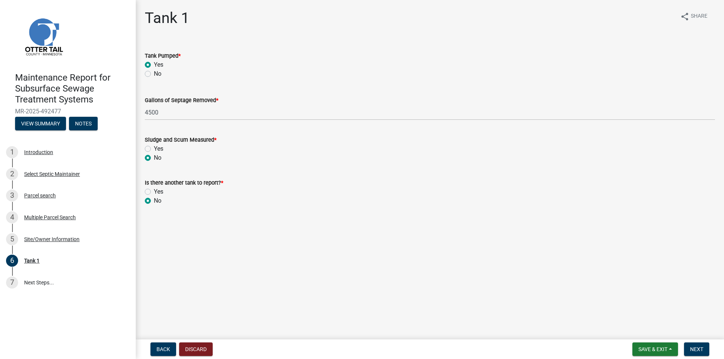
radio input "true"
click at [692, 347] on span "Next" at bounding box center [696, 350] width 13 height 6
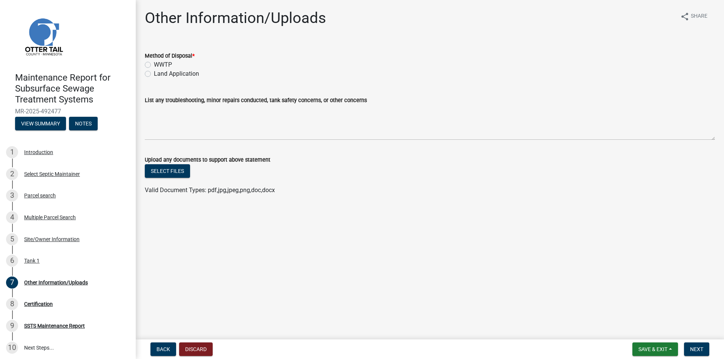
click at [182, 71] on label "Land Application" at bounding box center [176, 73] width 45 height 9
click at [159, 71] on input "Land Application" at bounding box center [156, 71] width 5 height 5
radio input "true"
click at [695, 342] on nav "Back Discard Save & Exit Save Save & Exit Next" at bounding box center [430, 350] width 588 height 20
click at [695, 343] on button "Next" at bounding box center [696, 350] width 25 height 14
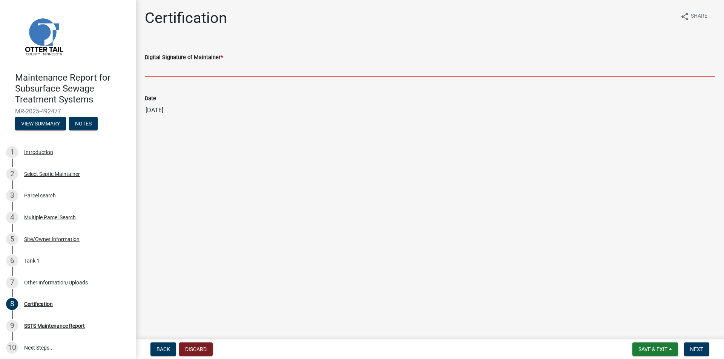
click at [171, 68] on input "Digital Signature of Maintainer *" at bounding box center [430, 69] width 570 height 15
type input "[PERSON_NAME]"
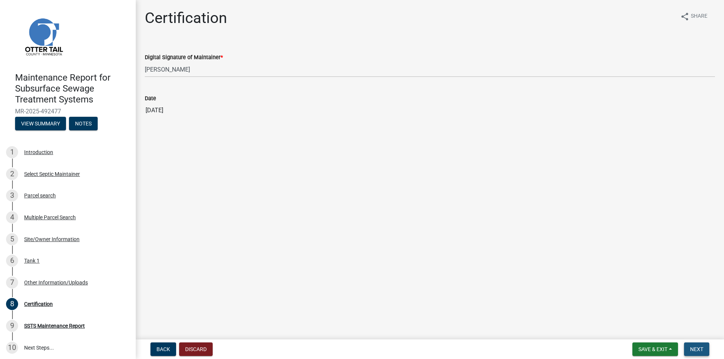
click at [695, 348] on span "Next" at bounding box center [696, 350] width 13 height 6
